Goal: Task Accomplishment & Management: Manage account settings

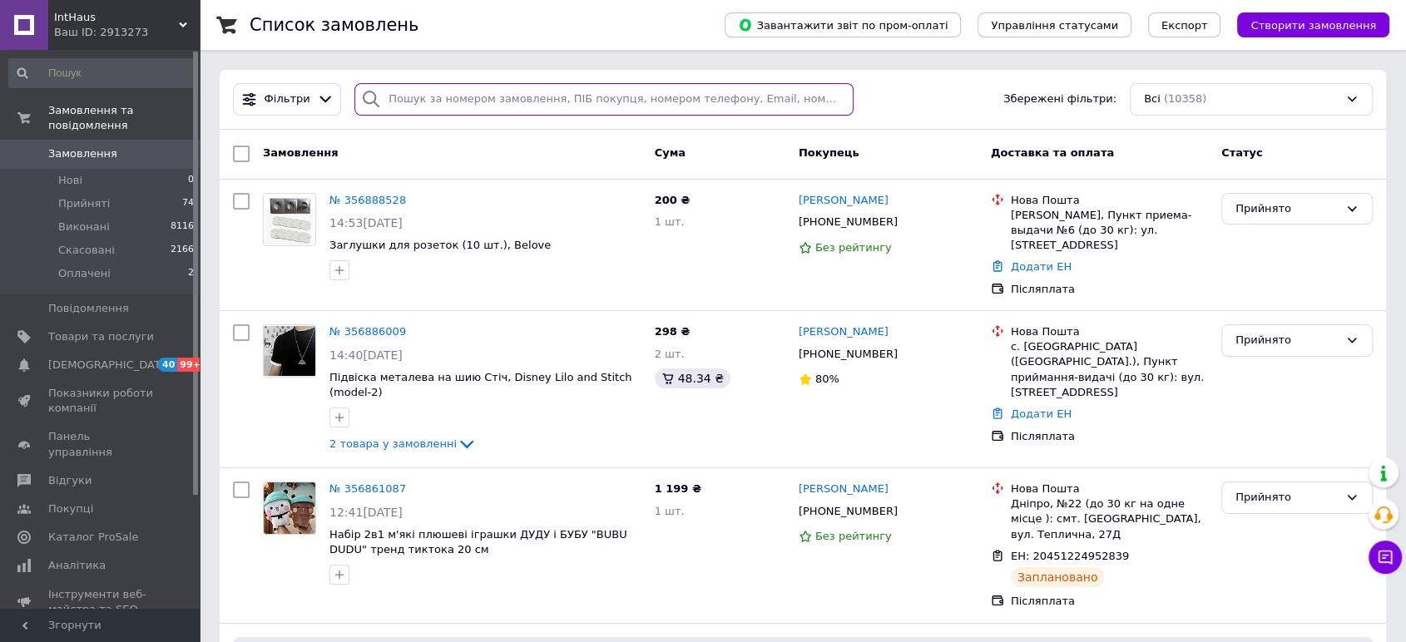
click at [624, 98] on input "search" at bounding box center [603, 99] width 499 height 32
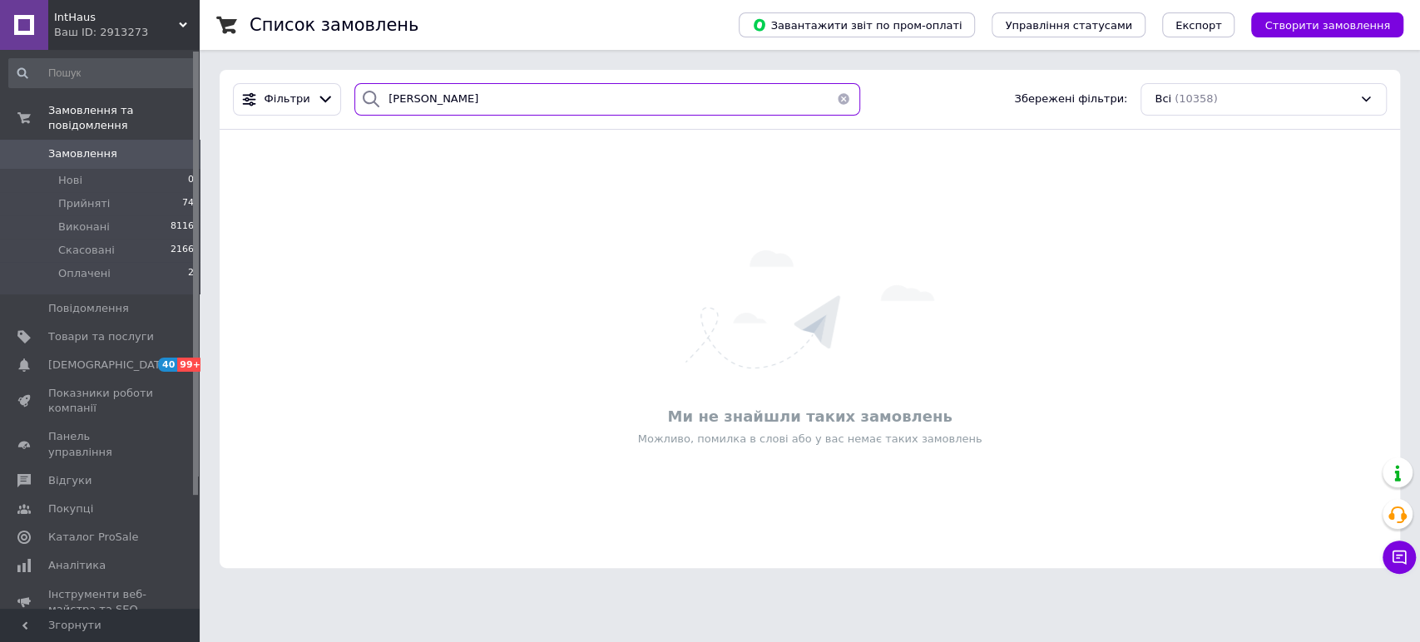
type input "[PERSON_NAME]"
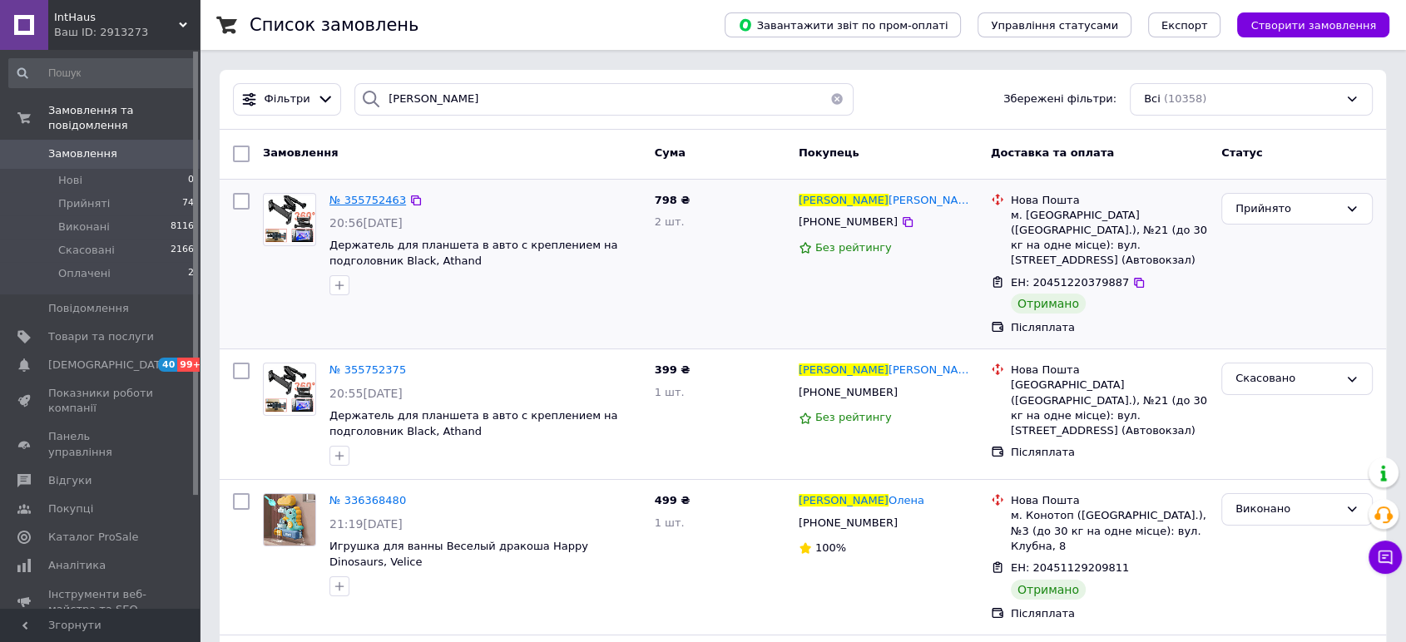
click at [359, 200] on span "№ 355752463" at bounding box center [368, 200] width 77 height 12
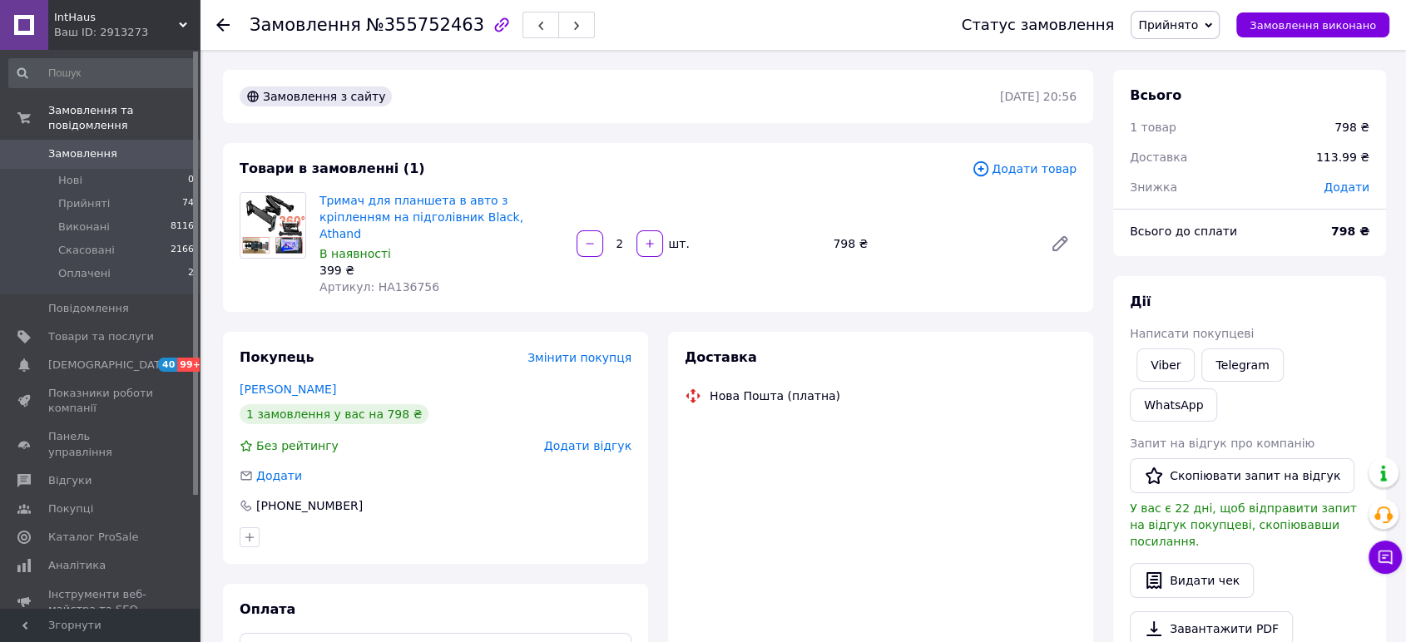
scroll to position [97, 0]
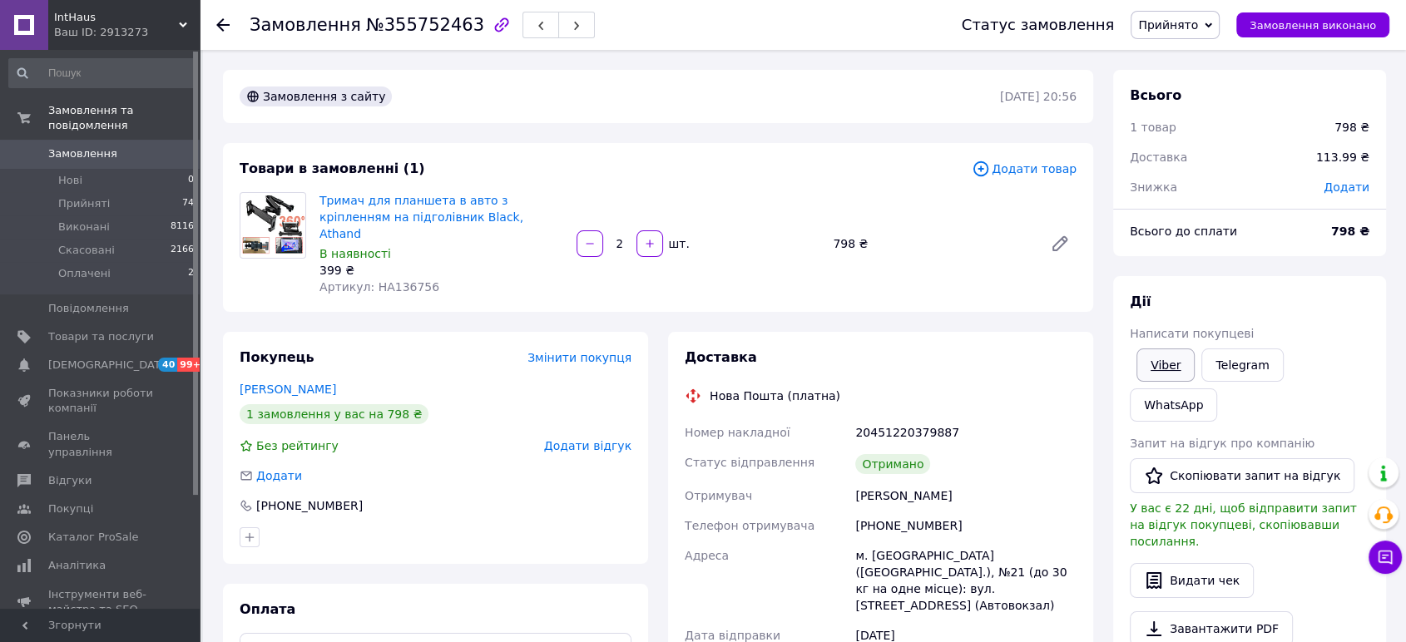
click at [1152, 364] on link "Viber" at bounding box center [1166, 365] width 58 height 33
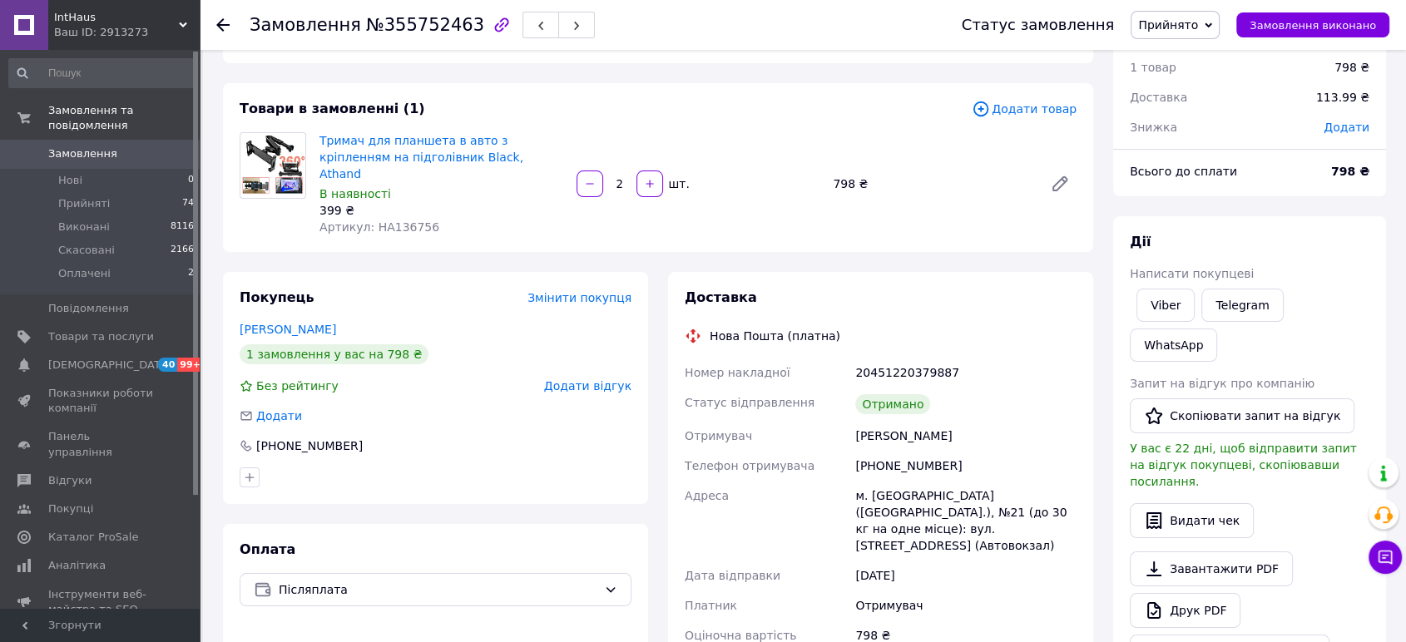
scroll to position [92, 0]
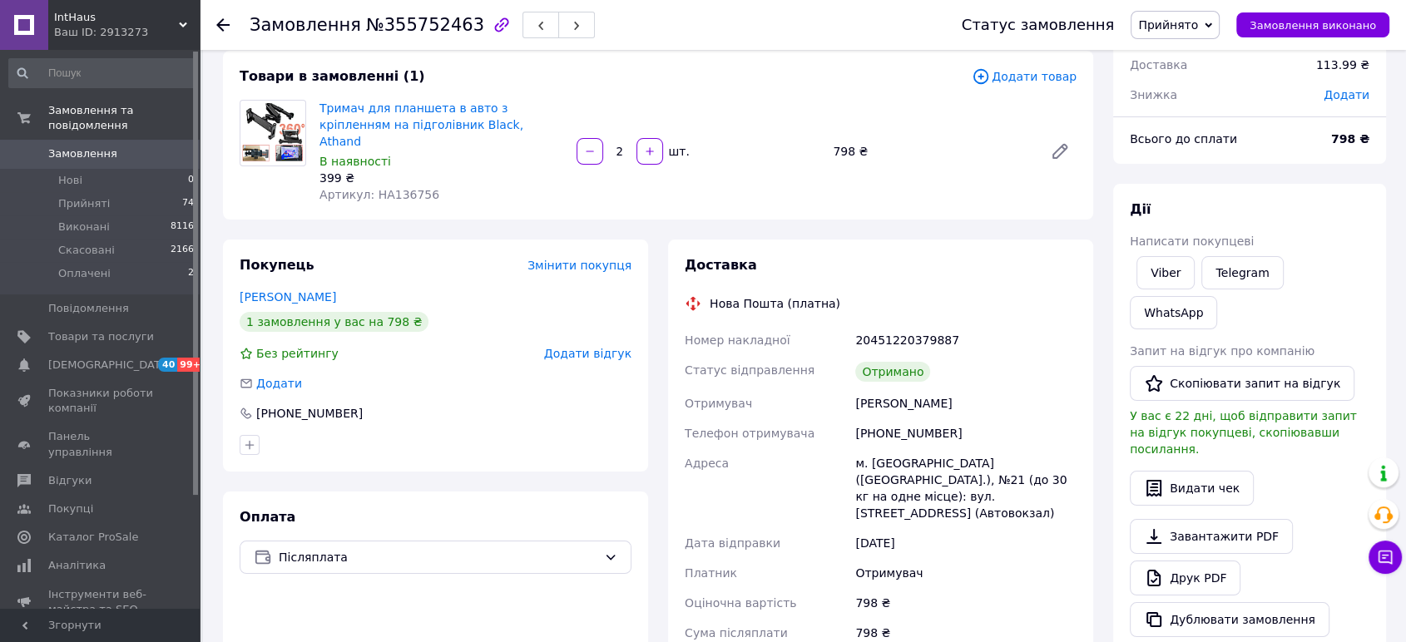
click at [1053, 618] on div "798 ₴" at bounding box center [966, 633] width 228 height 30
click at [1237, 288] on link "Telegram" at bounding box center [1243, 272] width 82 height 33
